Goal: Transaction & Acquisition: Download file/media

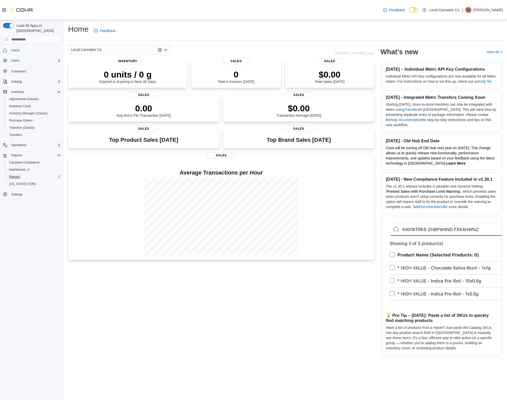
click at [14, 175] on span "Reports" at bounding box center [14, 177] width 11 height 4
click at [17, 174] on span "Reports" at bounding box center [14, 177] width 11 height 6
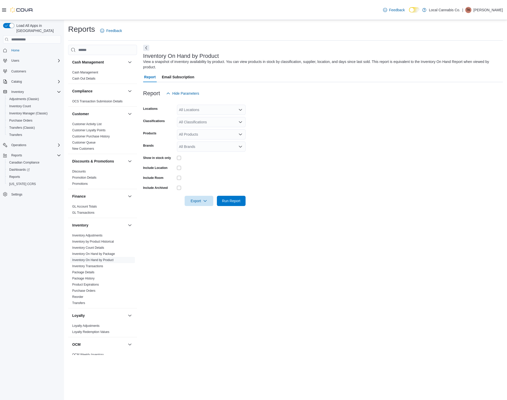
click at [204, 108] on div "All Locations" at bounding box center [211, 110] width 69 height 10
click at [201, 125] on span "Kingsway" at bounding box center [195, 125] width 15 height 5
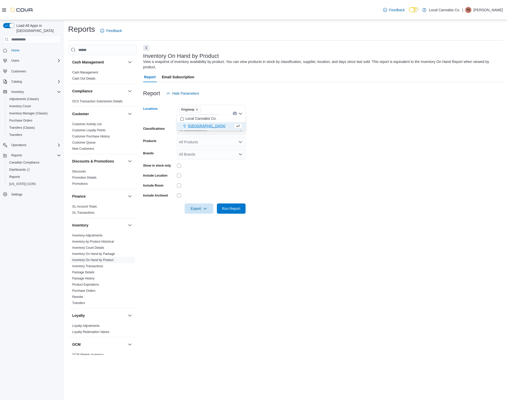
click at [220, 114] on span "[GEOGRAPHIC_DATA]" at bounding box center [199, 117] width 41 height 6
click at [217, 116] on icon "Remove Parksville from selection in this group" at bounding box center [215, 117] width 3 height 3
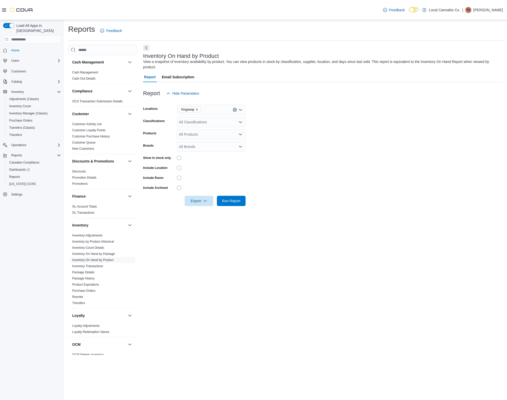
click at [333, 141] on form "Locations Kingsway Classifications All Classifications Products All Products Br…" at bounding box center [323, 152] width 360 height 107
click at [197, 202] on span "Export" at bounding box center [199, 200] width 23 height 10
click at [196, 222] on span "Export to Csv" at bounding box center [199, 221] width 23 height 4
